Goal: Check status: Check status

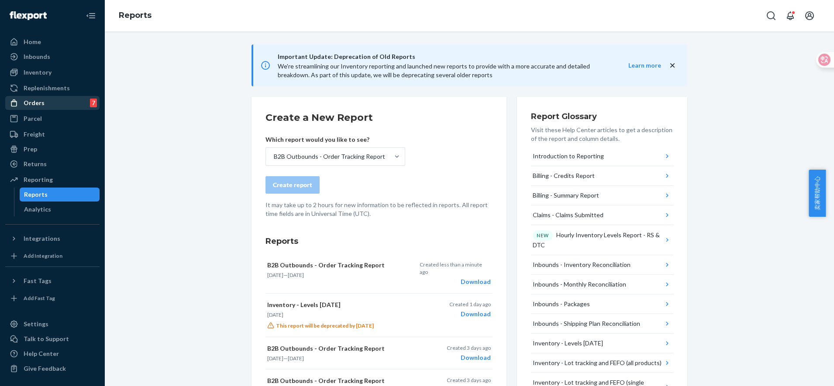
click at [51, 98] on div "Orders 7" at bounding box center [52, 103] width 93 height 12
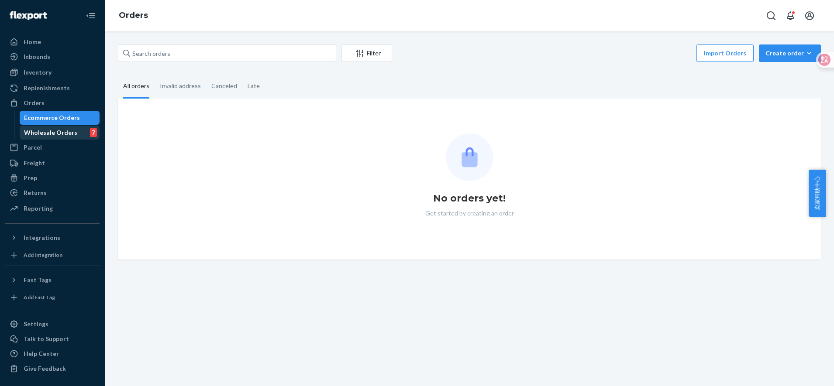
click at [56, 130] on div "Wholesale Orders" at bounding box center [50, 132] width 53 height 9
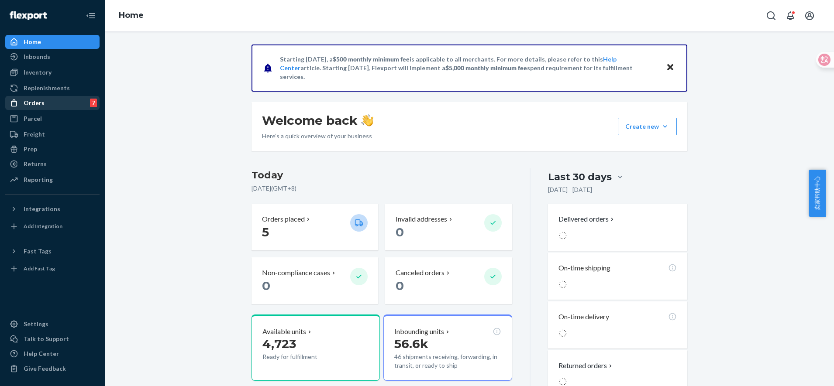
click at [41, 104] on div "Orders" at bounding box center [34, 103] width 21 height 9
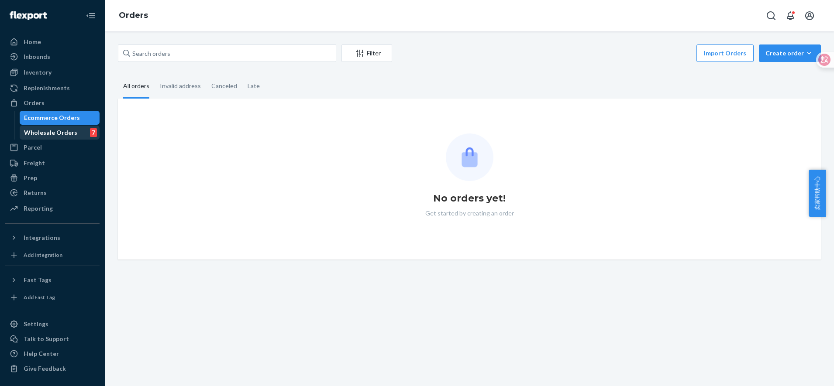
click at [53, 134] on div "Wholesale Orders" at bounding box center [50, 132] width 53 height 9
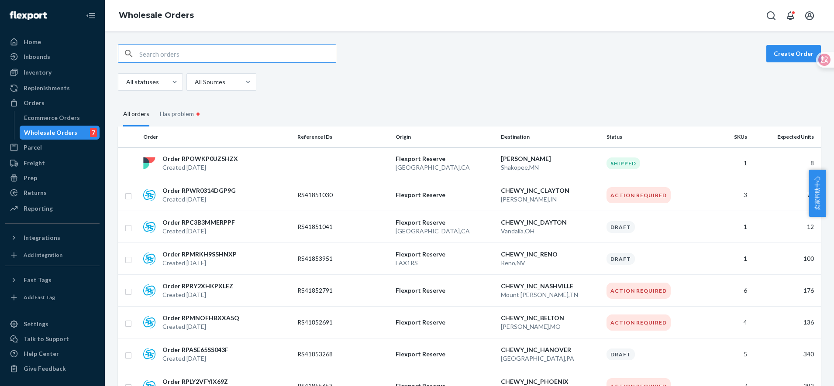
click at [213, 50] on input "text" at bounding box center [237, 53] width 196 height 17
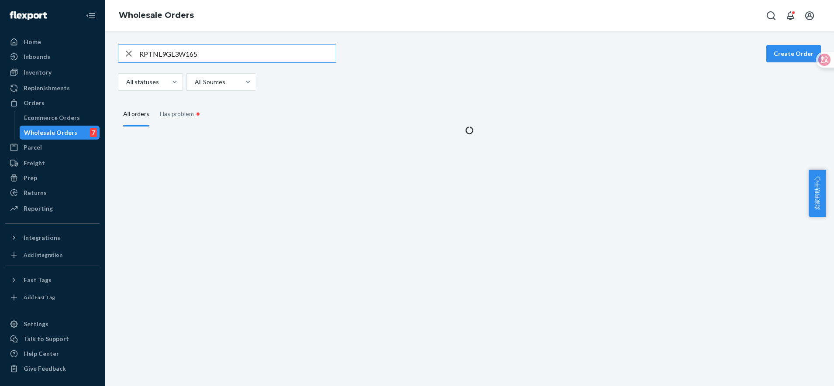
type input "RPTNL9GL3W165"
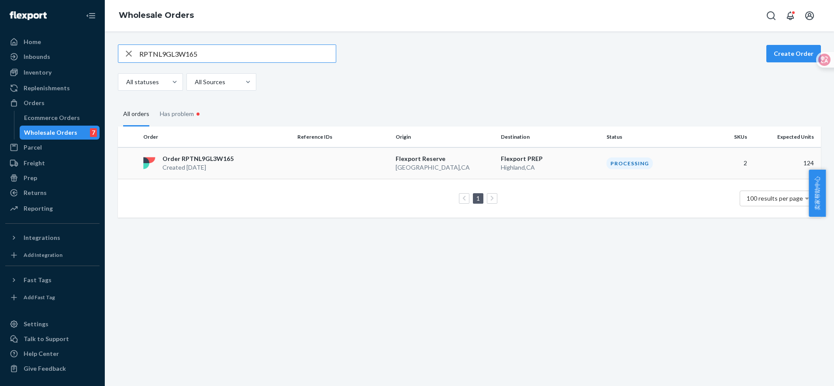
click at [285, 165] on div "Order RPTNL9GL3W165 Created [DATE]" at bounding box center [217, 163] width 154 height 17
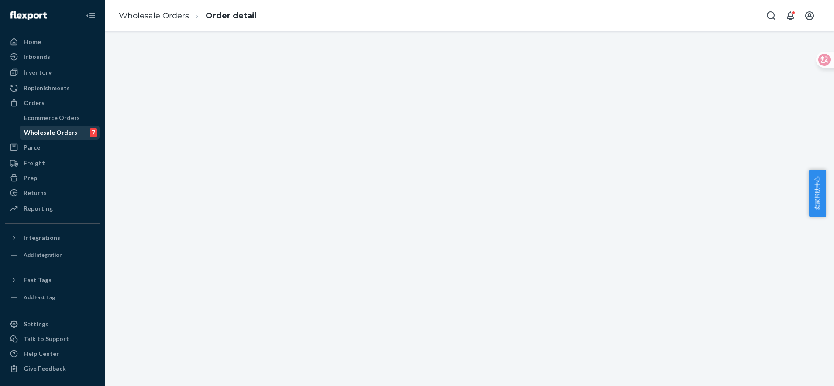
click at [45, 131] on div "Wholesale Orders" at bounding box center [50, 132] width 53 height 9
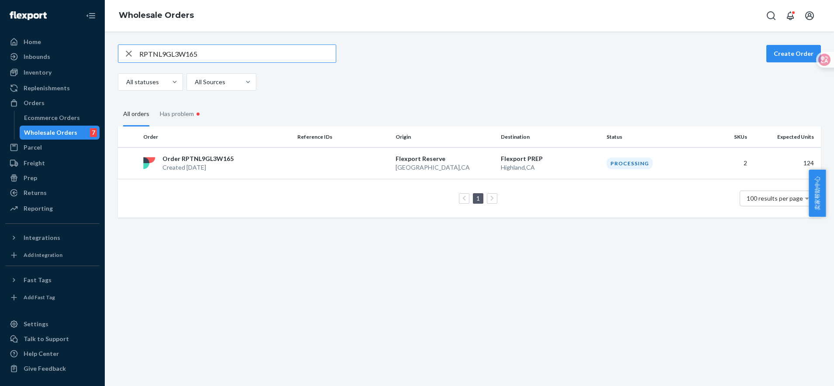
click at [220, 55] on input "RPTNL9GL3W165" at bounding box center [237, 53] width 196 height 17
click at [279, 166] on div "Order RPTNL9GL3W165 Created [DATE]" at bounding box center [217, 163] width 154 height 17
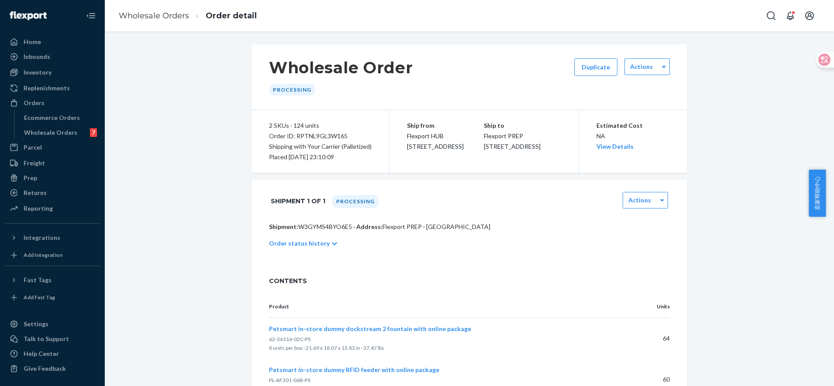
scroll to position [45, 0]
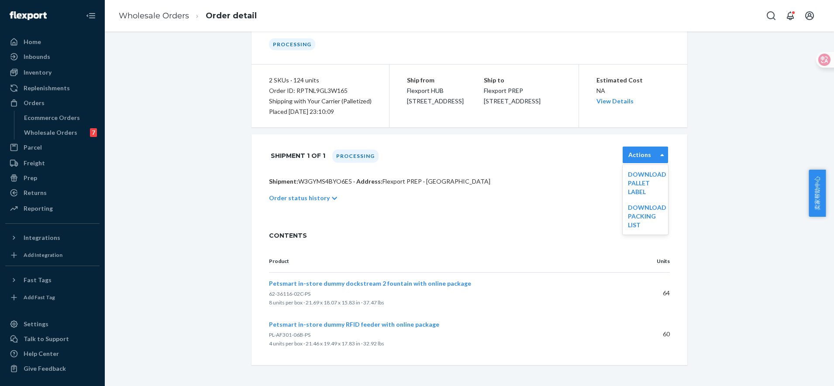
click at [642, 158] on label "Actions" at bounding box center [639, 155] width 23 height 9
click at [566, 185] on p "Shipment: W3GYMS4BYO6E5 · Address: Flexport PREP · [GEOGRAPHIC_DATA]" at bounding box center [469, 181] width 401 height 9
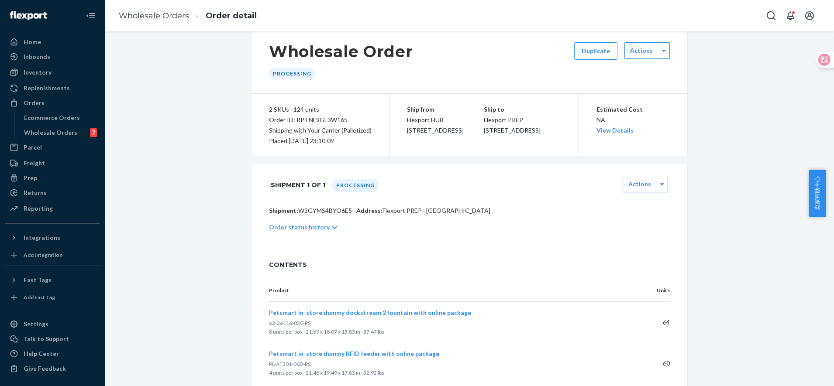
scroll to position [0, 0]
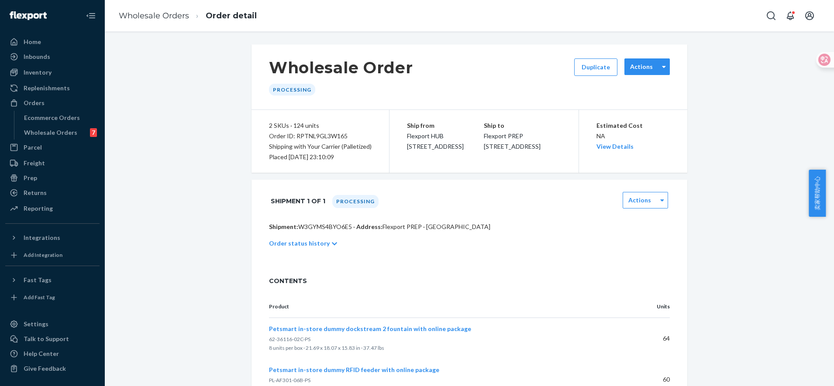
click at [636, 67] on label "Actions" at bounding box center [641, 66] width 23 height 9
click at [716, 134] on div "Wholesale Order Processing Duplicate 0 results available. Use Up and Down to ch…" at bounding box center [469, 228] width 716 height 366
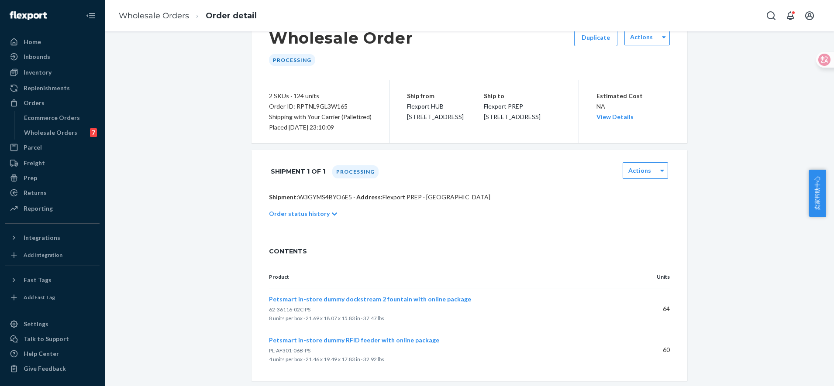
scroll to position [45, 0]
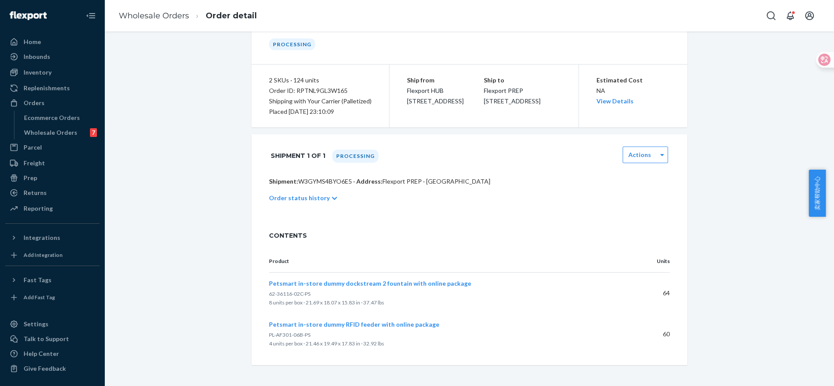
click at [313, 199] on p "Order status history" at bounding box center [299, 198] width 61 height 9
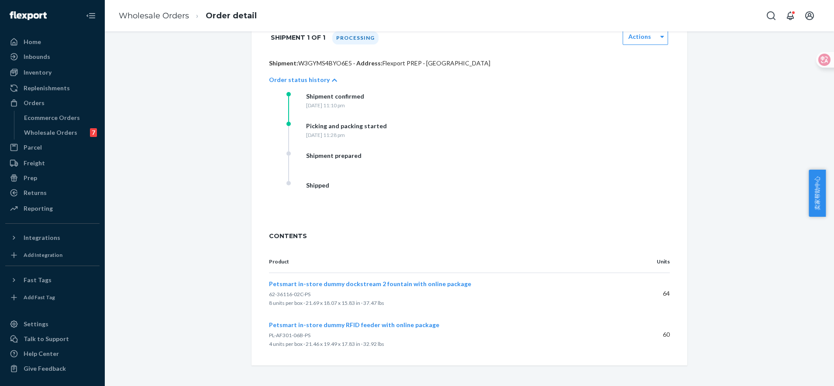
scroll to position [164, 0]
drag, startPoint x: 309, startPoint y: 293, endPoint x: 265, endPoint y: 295, distance: 44.1
click at [269, 295] on p "62-36116-02C-PS" at bounding box center [444, 294] width 350 height 9
copy span "62-36116-02C-PS"
click at [48, 133] on div "Wholesale Orders" at bounding box center [50, 132] width 53 height 9
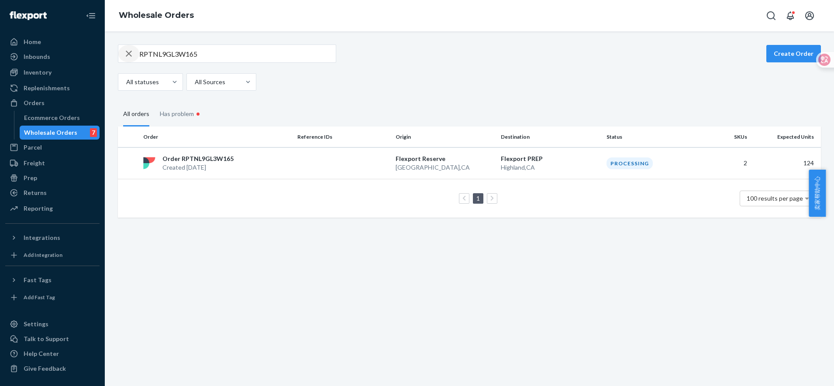
click at [129, 52] on icon "button" at bounding box center [129, 53] width 10 height 17
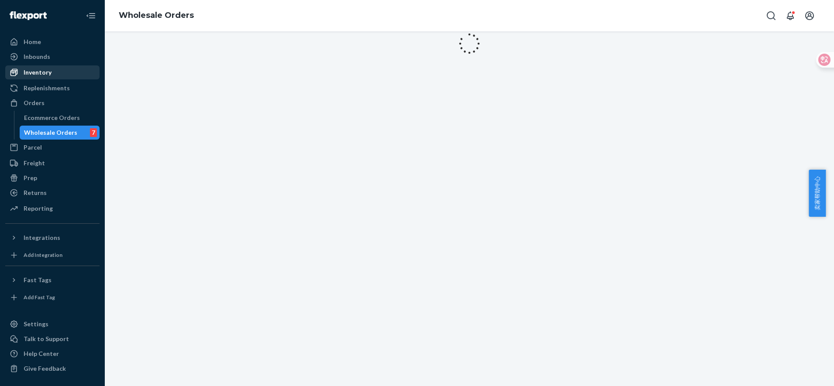
click at [50, 70] on div "Inventory" at bounding box center [38, 72] width 28 height 9
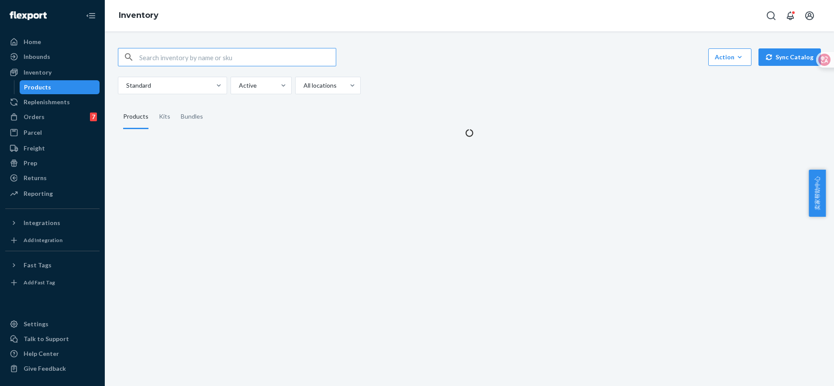
click at [181, 62] on input "text" at bounding box center [237, 56] width 196 height 17
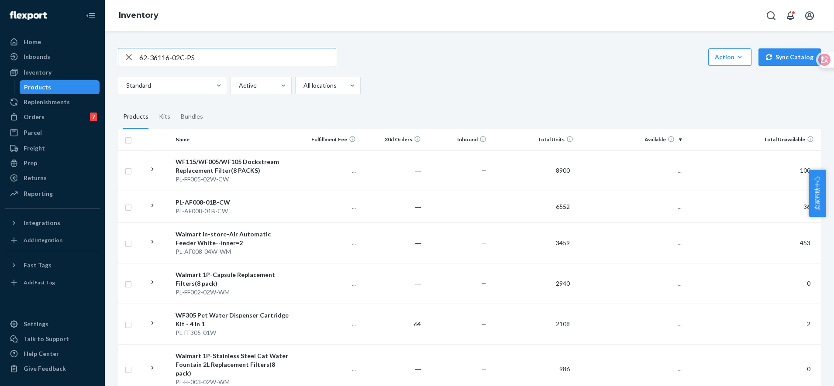
type input "62-36116-02C-PS"
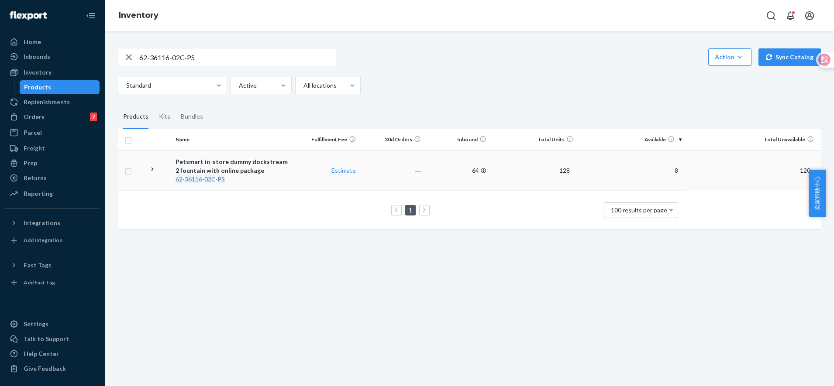
click at [204, 176] on em "02C" at bounding box center [209, 178] width 11 height 7
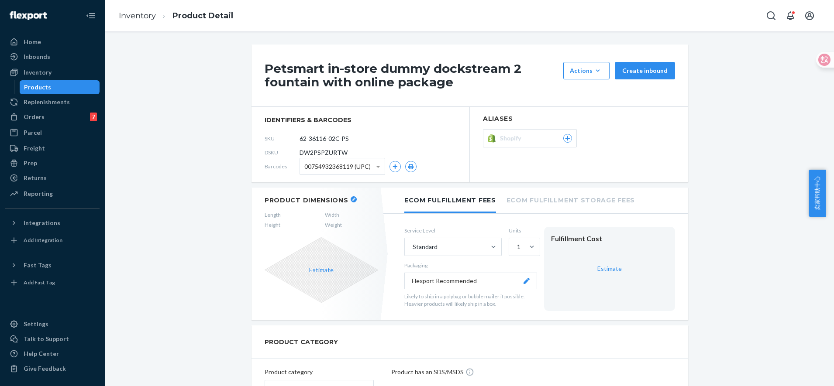
click at [35, 86] on div "Products" at bounding box center [37, 87] width 27 height 9
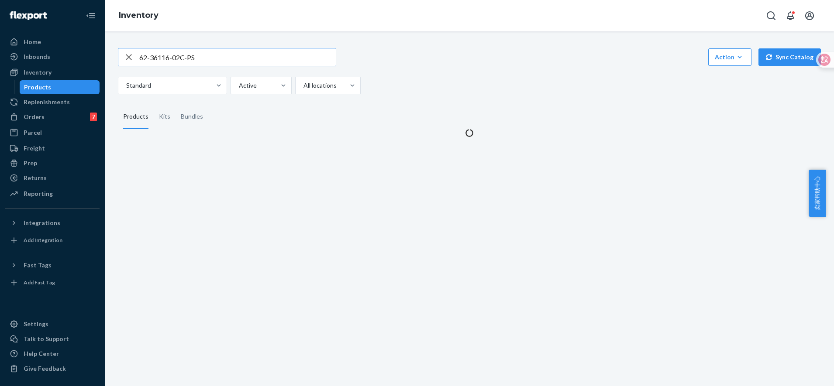
drag, startPoint x: 206, startPoint y: 60, endPoint x: 125, endPoint y: 45, distance: 82.6
click at [125, 45] on div "62-36116-02C-PS Action Create product Create kit or bundle Bulk create products…" at bounding box center [469, 88] width 716 height 100
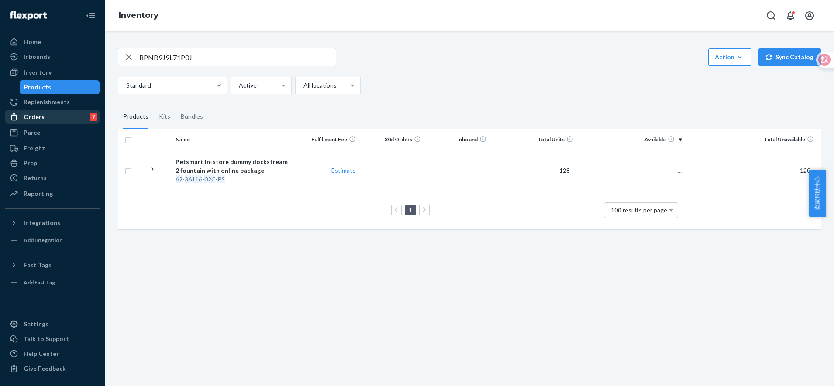
type input "RPNB9J9L71P0J"
click at [61, 120] on div "Orders 7" at bounding box center [52, 117] width 93 height 12
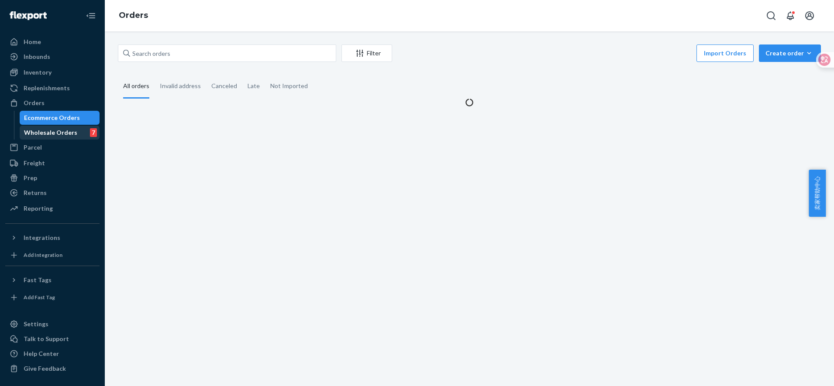
click at [68, 129] on div "Wholesale Orders" at bounding box center [50, 132] width 53 height 9
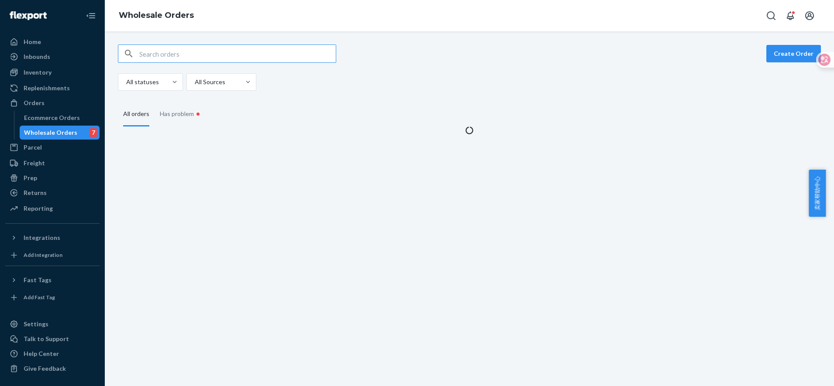
click at [175, 50] on input "text" at bounding box center [237, 53] width 196 height 17
type input "RPNB9J9L71P0J"
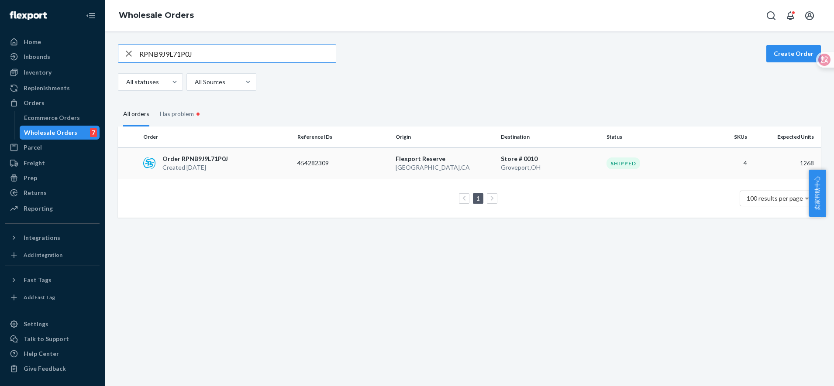
click at [274, 158] on div "Order RPNB9J9L71P0J Created [DATE]" at bounding box center [217, 163] width 154 height 17
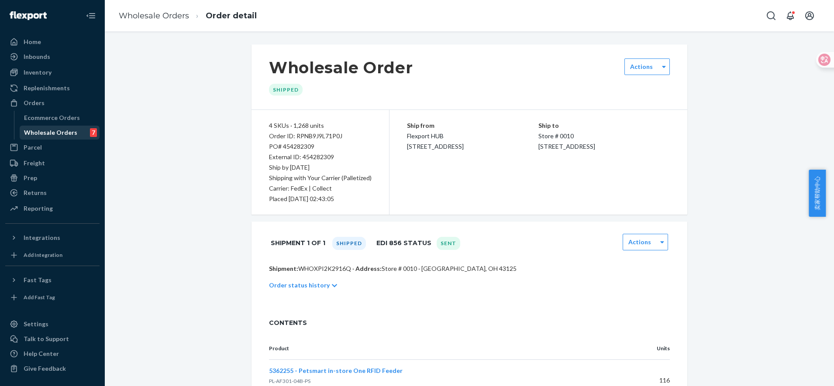
click at [48, 129] on div "Wholesale Orders" at bounding box center [50, 132] width 53 height 9
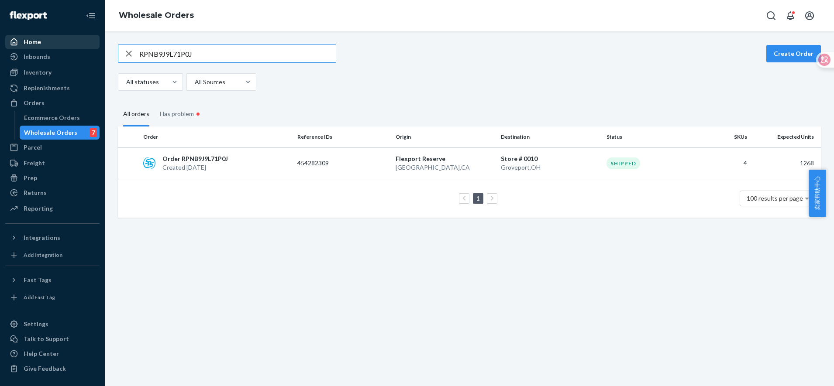
drag, startPoint x: 206, startPoint y: 51, endPoint x: 84, endPoint y: 39, distance: 122.8
click at [84, 39] on div "Home Inbounds Shipping Plans Problems Inventory Products Replenishments Orders …" at bounding box center [417, 193] width 834 height 386
type input "RPTNL9GL3W165"
click at [306, 165] on td at bounding box center [343, 164] width 98 height 32
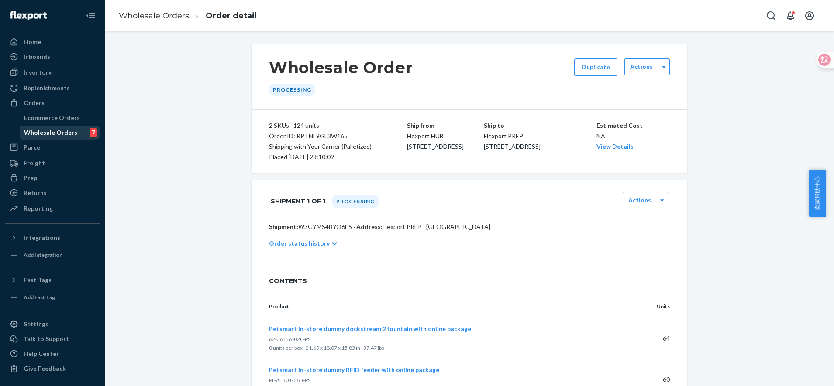
drag, startPoint x: 28, startPoint y: 129, endPoint x: 32, endPoint y: 131, distance: 4.5
click at [29, 129] on div "Wholesale Orders" at bounding box center [50, 132] width 53 height 9
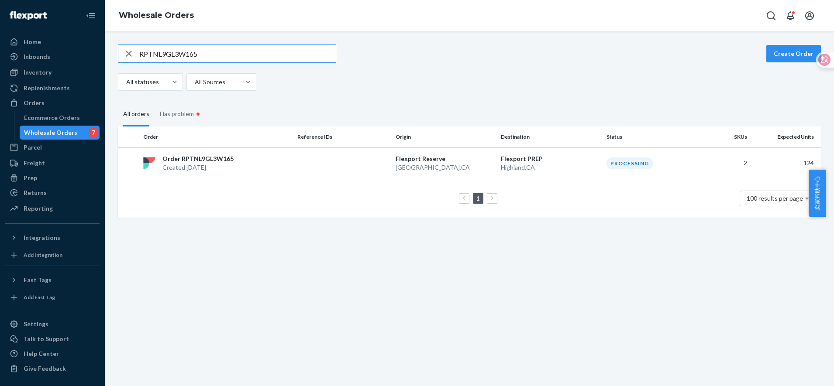
drag, startPoint x: 222, startPoint y: 52, endPoint x: 99, endPoint y: 49, distance: 123.6
click at [99, 49] on div "Home Inbounds Shipping Plans Problems Inventory Products Replenishments Orders …" at bounding box center [417, 193] width 834 height 386
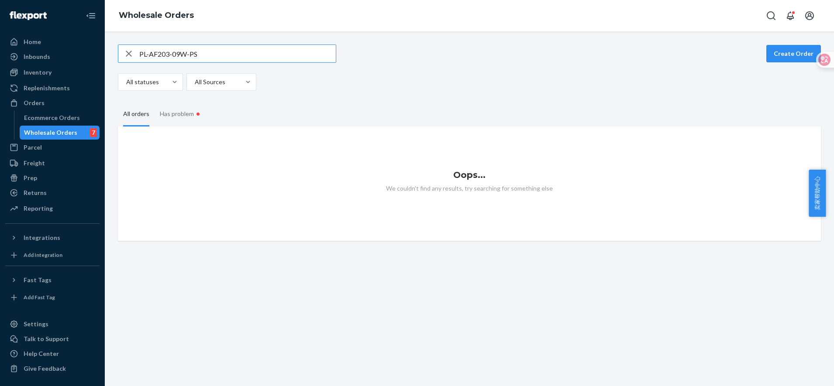
type input "PL-AF203-09W-PS"
click at [214, 53] on input "PL-AF203-09W-PS" at bounding box center [237, 53] width 196 height 17
click at [59, 75] on div "Inventory" at bounding box center [52, 72] width 93 height 12
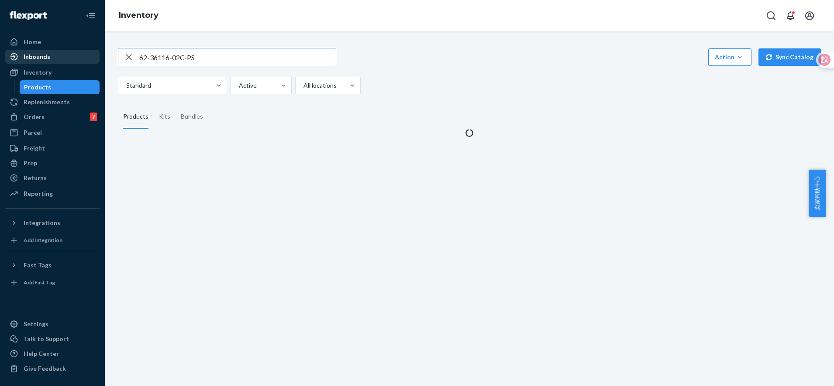
drag, startPoint x: 215, startPoint y: 61, endPoint x: 95, endPoint y: 59, distance: 120.5
click at [95, 59] on div "Home Inbounds Shipping Plans Problems Inventory Products Replenishments Orders …" at bounding box center [417, 193] width 834 height 386
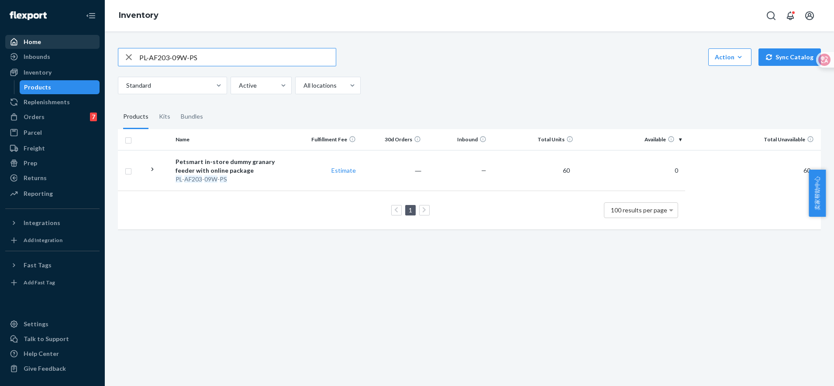
drag, startPoint x: 218, startPoint y: 60, endPoint x: 87, endPoint y: 42, distance: 131.7
click at [87, 42] on div "Home Inbounds Shipping Plans Problems Inventory Products Replenishments Orders …" at bounding box center [417, 193] width 834 height 386
paste input "62-36116-02C"
drag, startPoint x: 211, startPoint y: 56, endPoint x: 53, endPoint y: 45, distance: 158.0
click at [53, 45] on div "Home Inbounds Shipping Plans Problems Inventory Products Replenishments Orders …" at bounding box center [417, 193] width 834 height 386
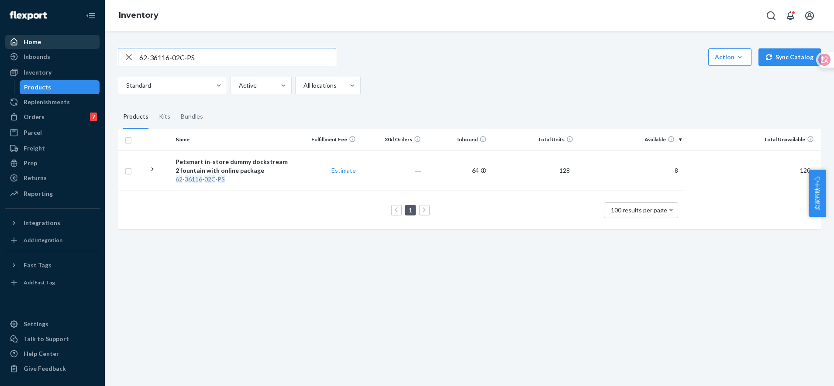
paste input "PL-AF301-06B"
drag, startPoint x: 241, startPoint y: 58, endPoint x: 58, endPoint y: 28, distance: 184.5
click at [63, 31] on div "Home Inbounds Shipping Plans Problems Inventory Products Replenishments Orders …" at bounding box center [417, 193] width 834 height 386
paste input "RPTNL9GL3W165"
type input "RPTNL9GL3W165"
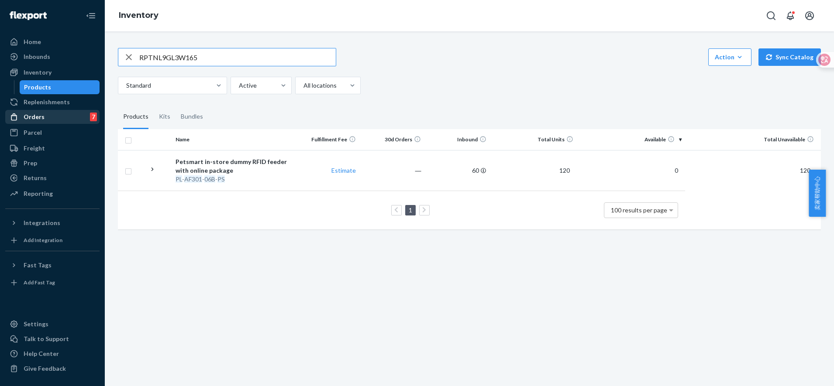
click at [53, 119] on div "Orders 7" at bounding box center [52, 117] width 93 height 12
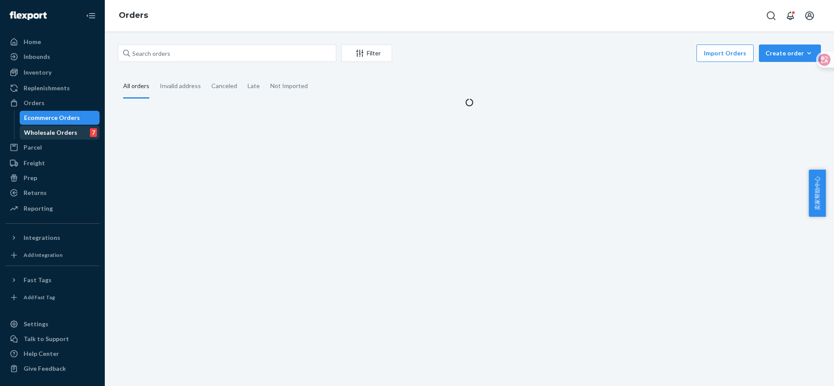
click at [70, 138] on div "Wholesale Orders 7" at bounding box center [60, 133] width 79 height 12
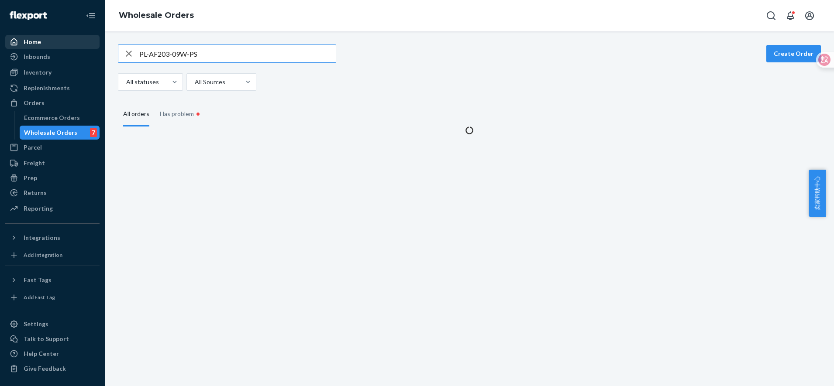
drag, startPoint x: 234, startPoint y: 48, endPoint x: 38, endPoint y: 48, distance: 196.9
click at [38, 48] on div "Home Inbounds Shipping Plans Problems Inventory Products Replenishments Orders …" at bounding box center [417, 193] width 834 height 386
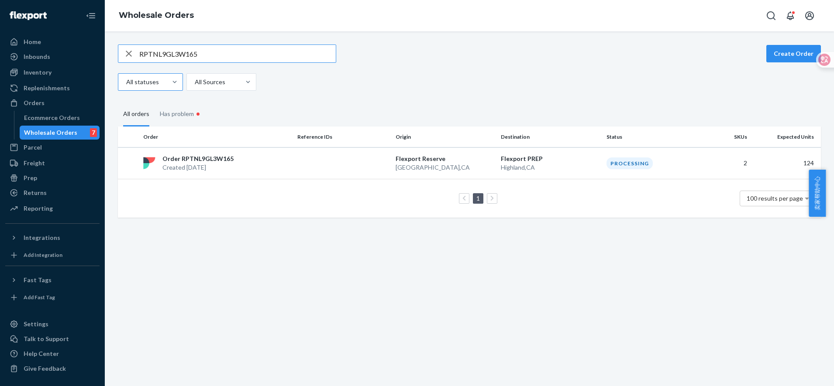
type input "RPTNL9GL3W165"
click at [430, 155] on p "Flexport Reserve" at bounding box center [445, 159] width 99 height 9
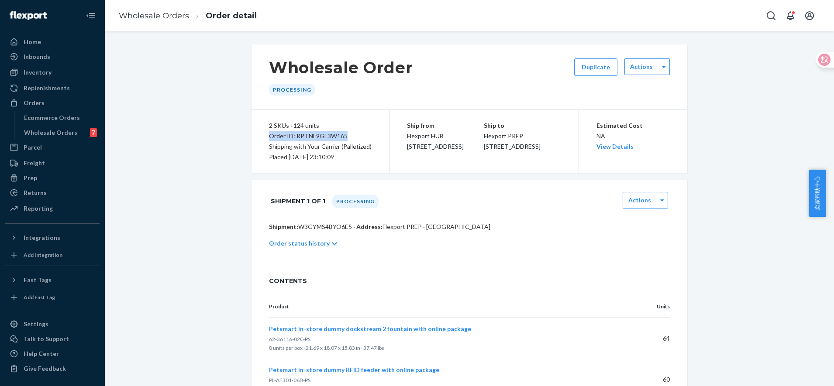
drag, startPoint x: 342, startPoint y: 135, endPoint x: 259, endPoint y: 135, distance: 82.9
click at [259, 135] on div "2 SKUs · 124 units Order ID: RPTNL9GL3W165 Shipping with Your Carrier (Palletiz…" at bounding box center [320, 141] width 138 height 63
copy div "Order ID: RPTNL9GL3W165"
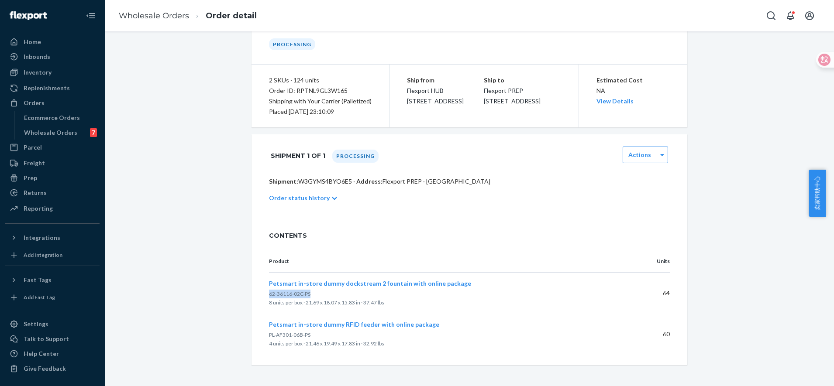
drag, startPoint x: 312, startPoint y: 294, endPoint x: 265, endPoint y: 294, distance: 46.3
click at [269, 294] on p "62-36116-02C-PS" at bounding box center [444, 294] width 350 height 9
copy span "62-36116-02C-PS"
click at [41, 65] on link "Inventory" at bounding box center [52, 72] width 94 height 14
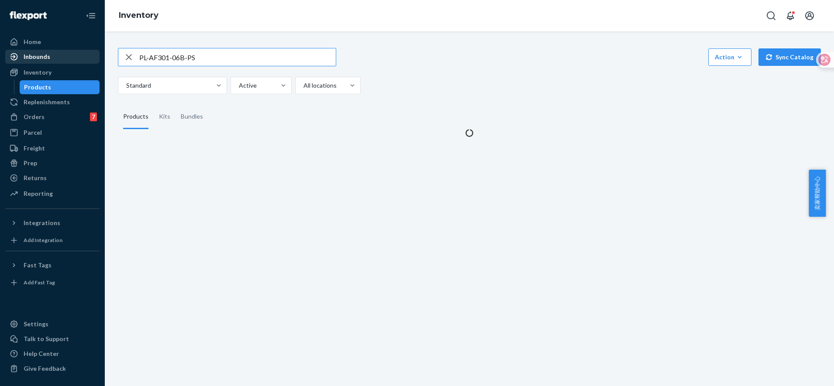
drag, startPoint x: 220, startPoint y: 61, endPoint x: 87, endPoint y: 50, distance: 133.1
click at [87, 50] on div "Home Inbounds Shipping Plans Problems Inventory Products Replenishments Orders …" at bounding box center [417, 193] width 834 height 386
type input "62-36116-02C-PS"
